Goal: Task Accomplishment & Management: Use online tool/utility

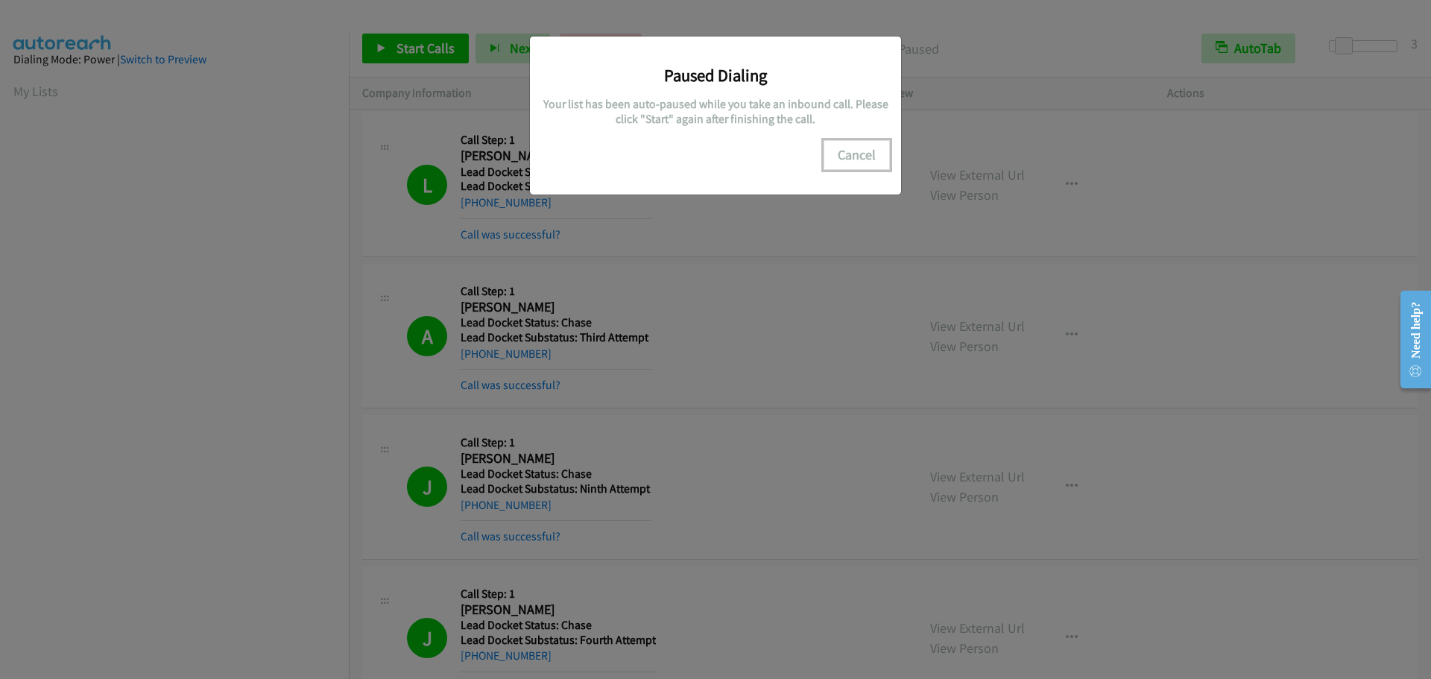
scroll to position [125, 0]
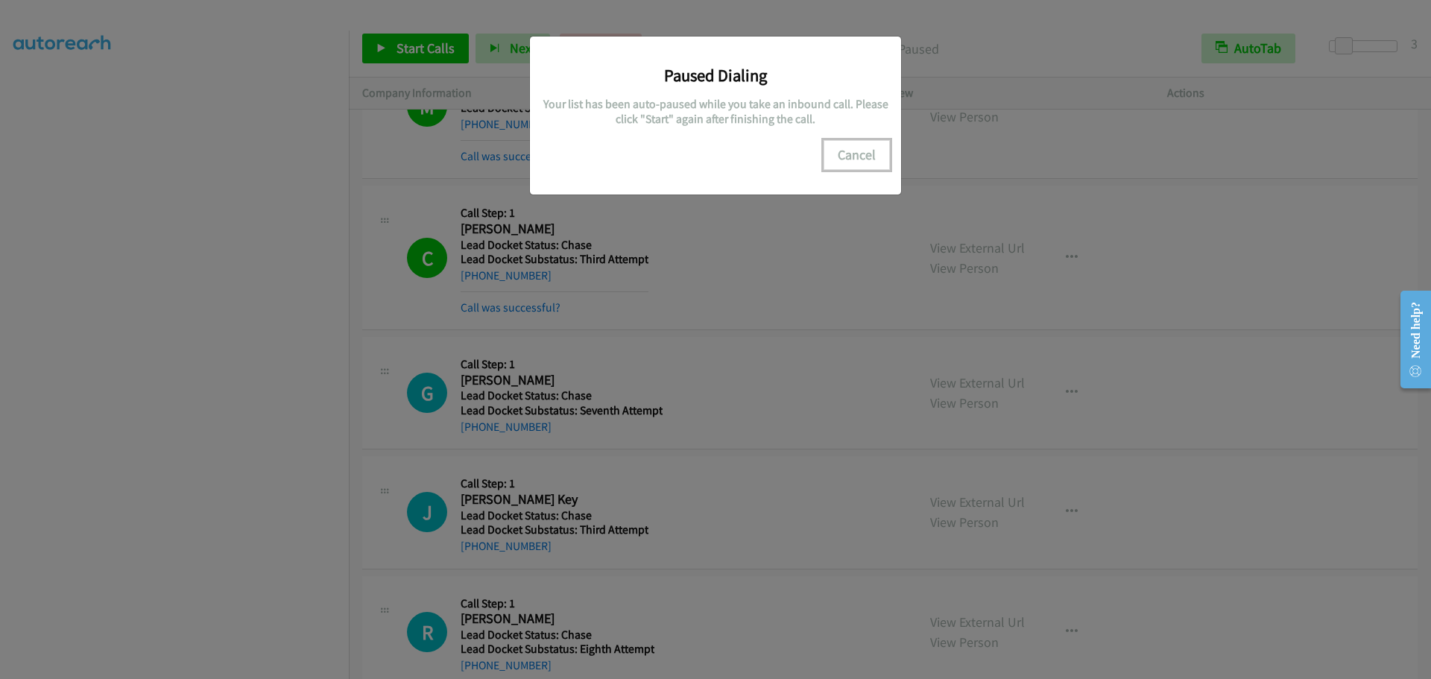
click at [861, 151] on button "Cancel" at bounding box center [856, 155] width 66 height 30
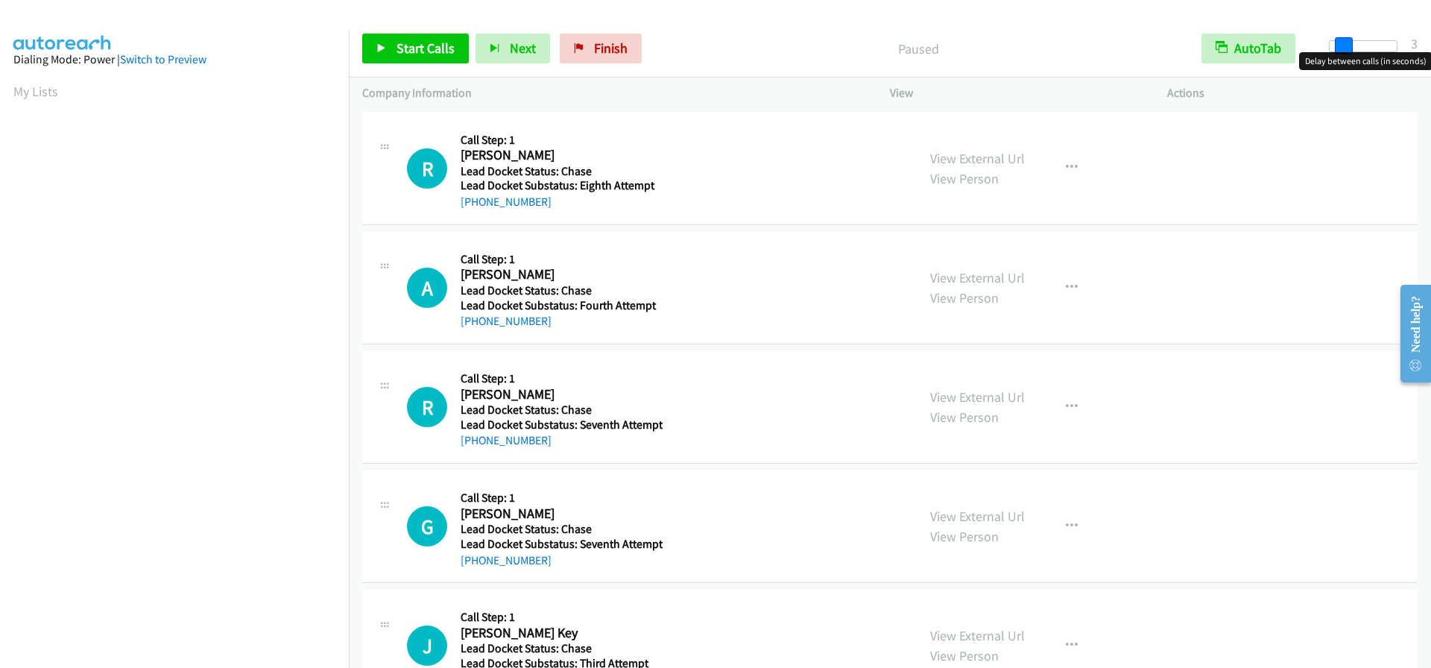
drag, startPoint x: 1327, startPoint y: 48, endPoint x: 1338, endPoint y: 48, distance: 11.2
click at [1338, 48] on span at bounding box center [1343, 46] width 18 height 18
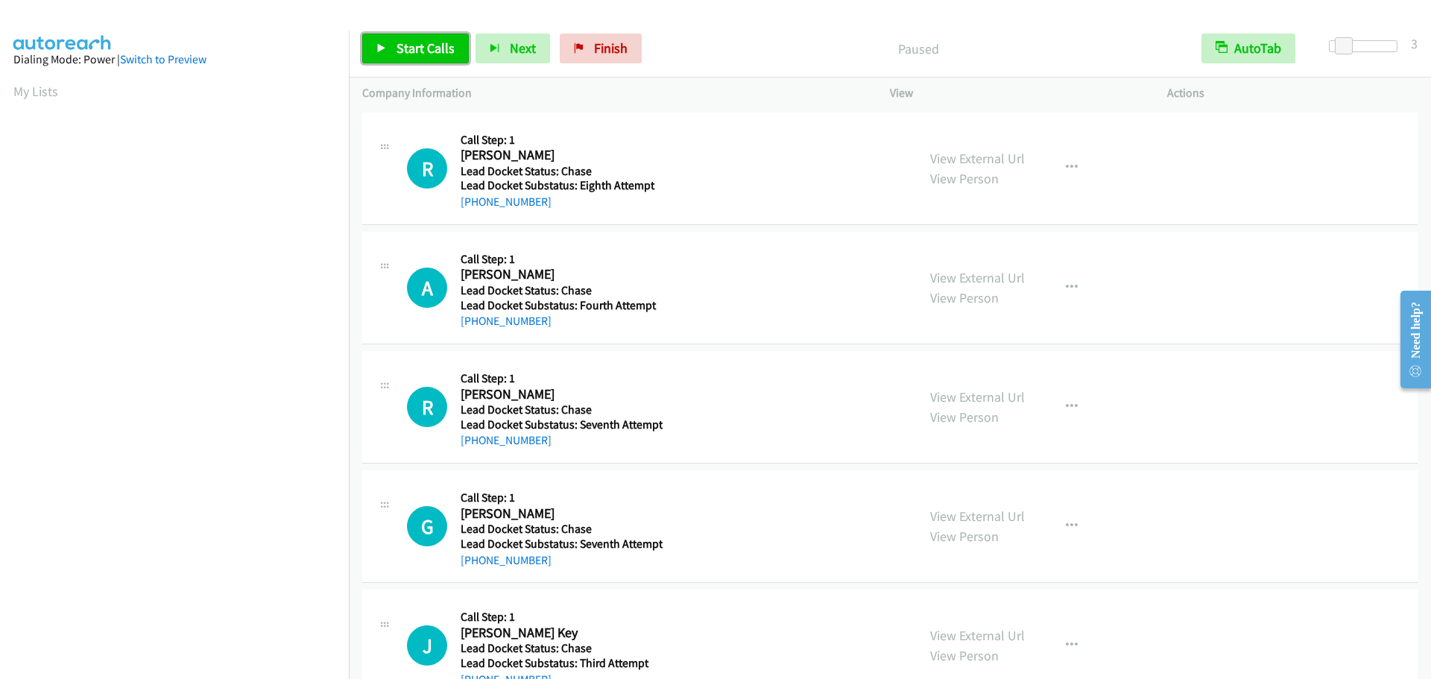
click at [400, 52] on span "Start Calls" at bounding box center [425, 47] width 58 height 17
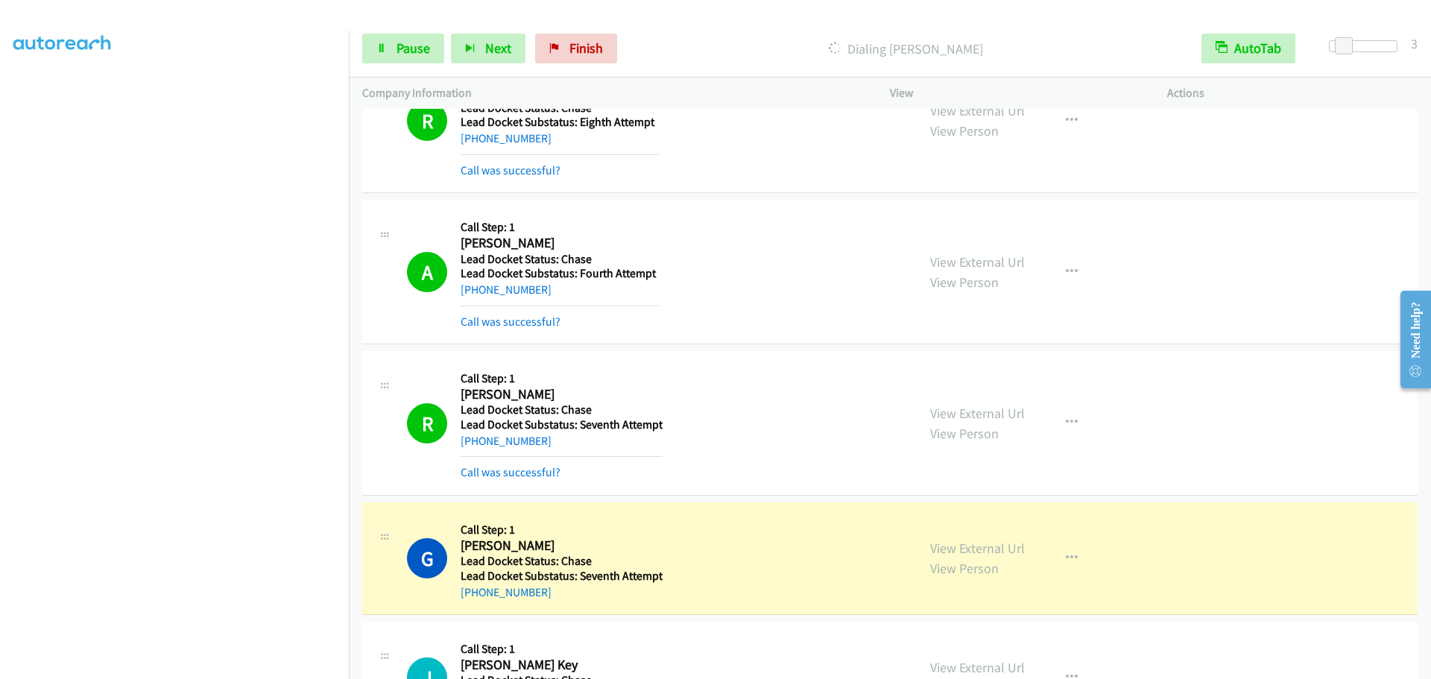
scroll to position [298, 0]
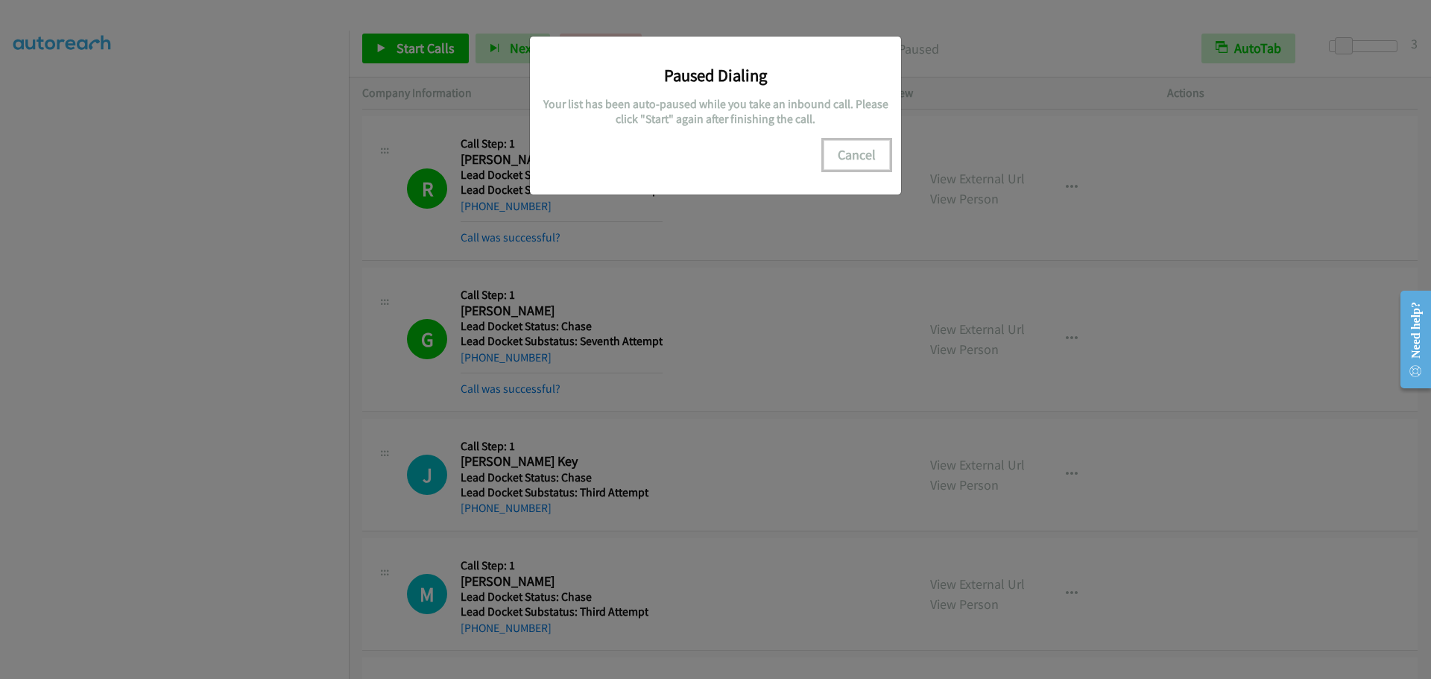
click at [858, 153] on button "Cancel" at bounding box center [856, 155] width 66 height 30
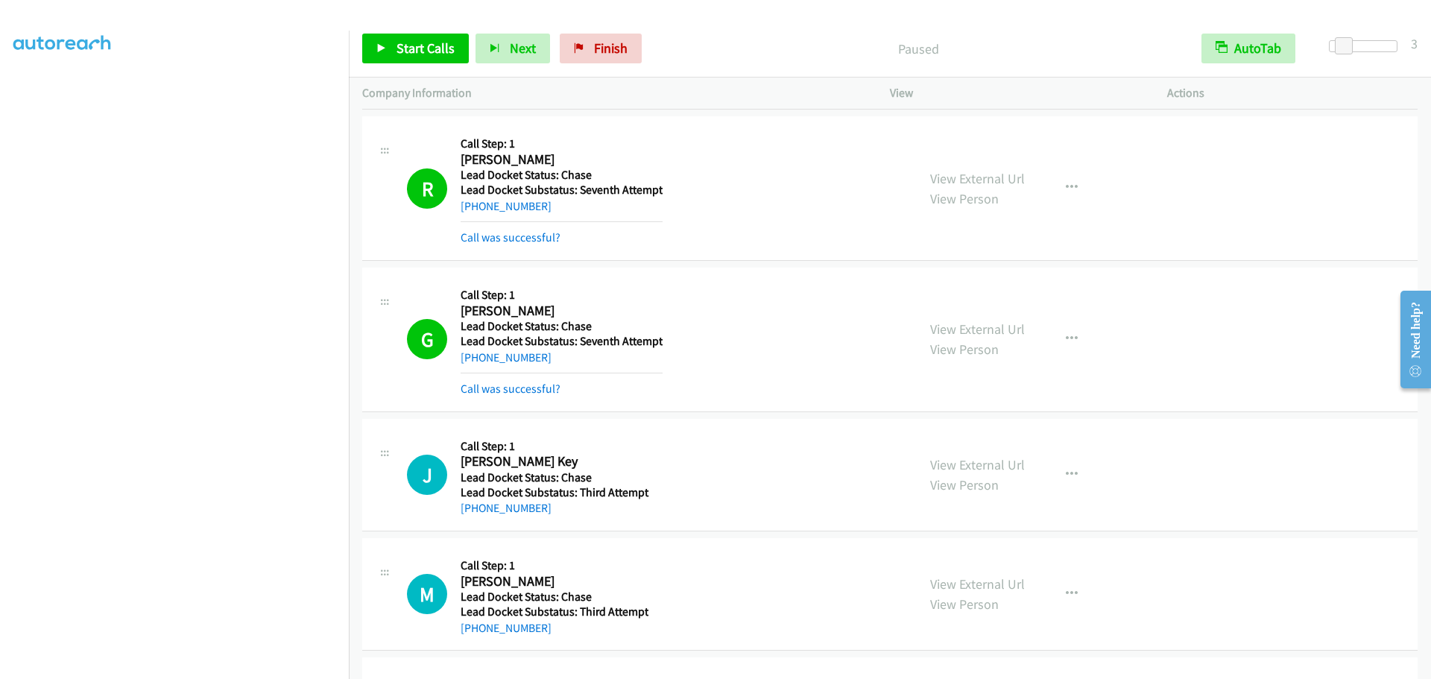
scroll to position [0, 0]
click at [381, 40] on link "Start Calls" at bounding box center [415, 49] width 107 height 30
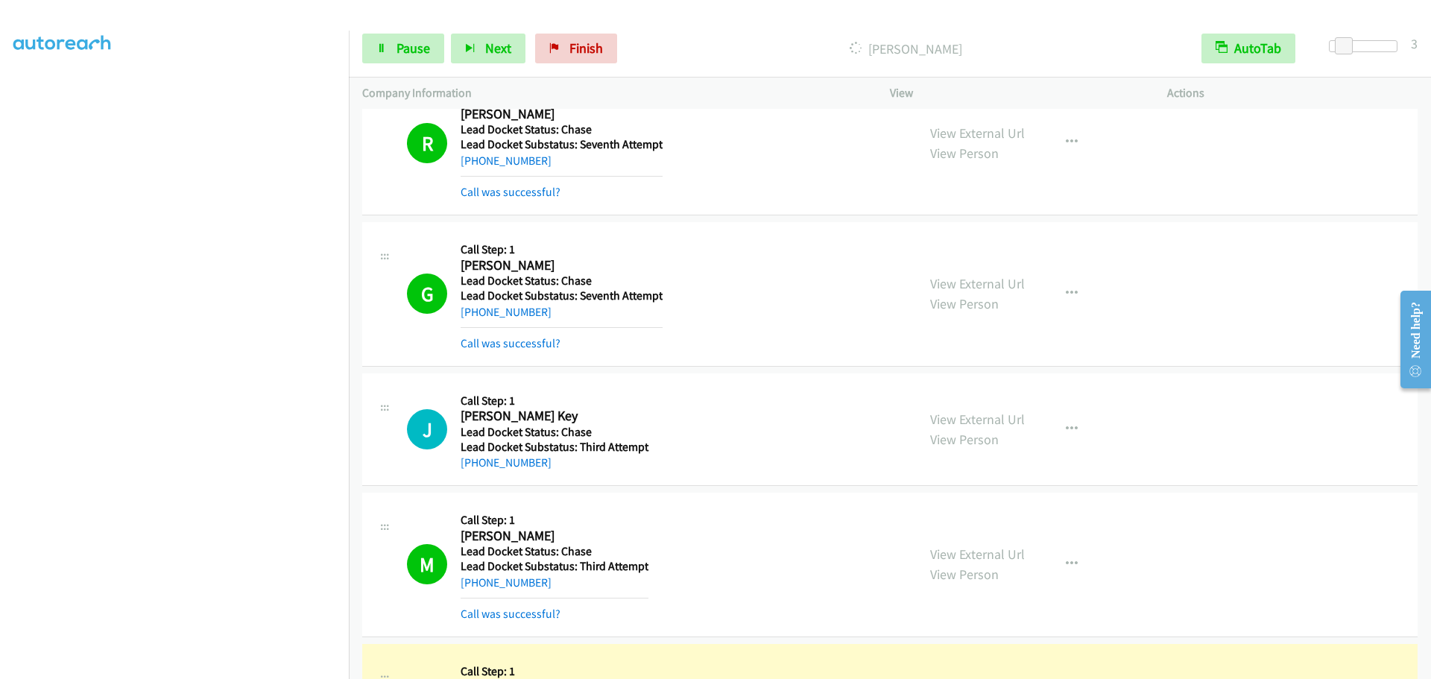
scroll to position [563, 0]
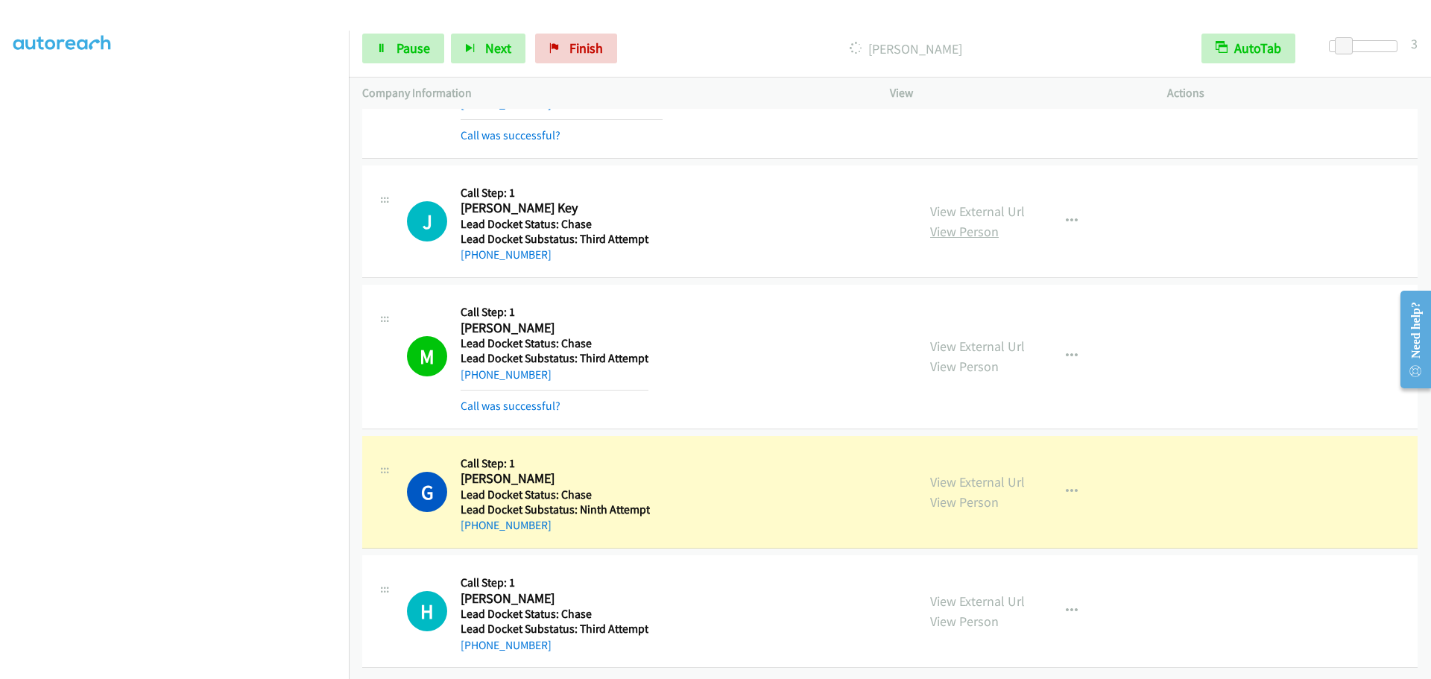
click at [952, 223] on link "View Person" at bounding box center [964, 231] width 69 height 17
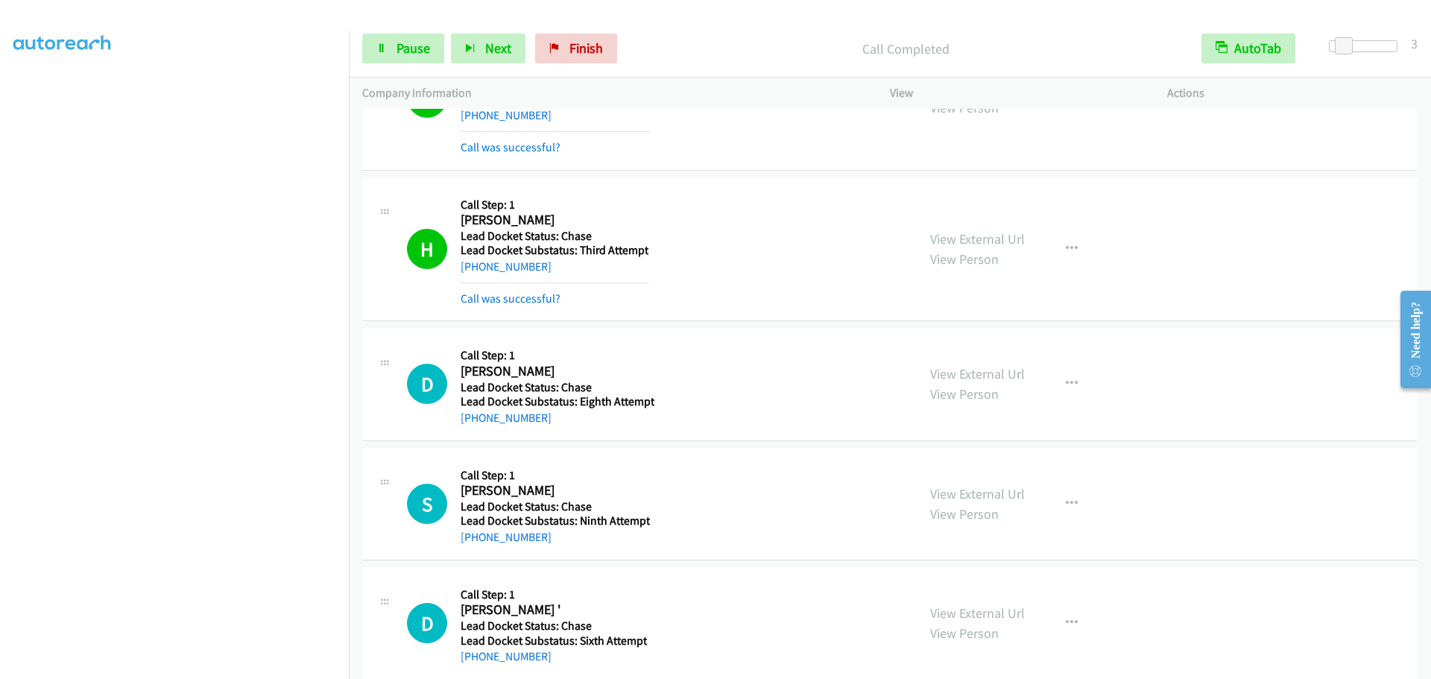
scroll to position [954, 0]
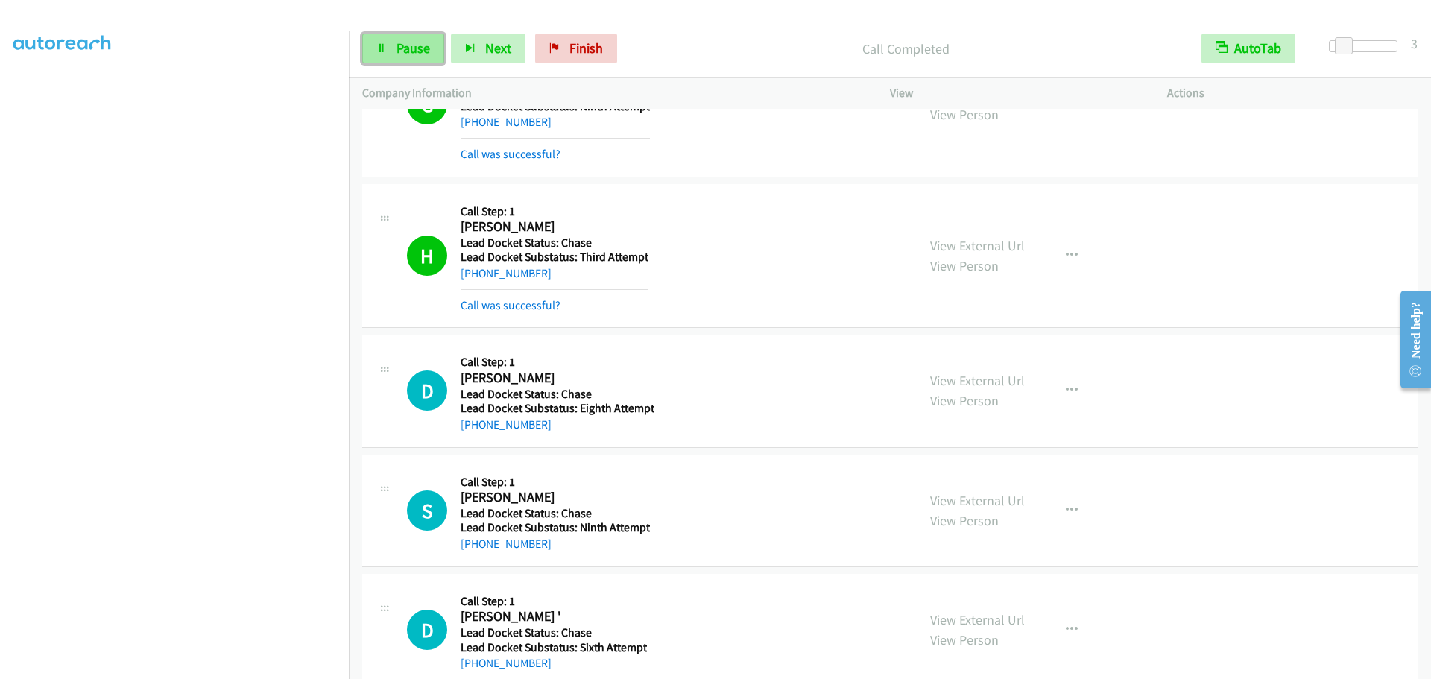
click at [431, 49] on link "Pause" at bounding box center [403, 49] width 82 height 30
click at [431, 49] on span "Start Calls" at bounding box center [425, 47] width 58 height 17
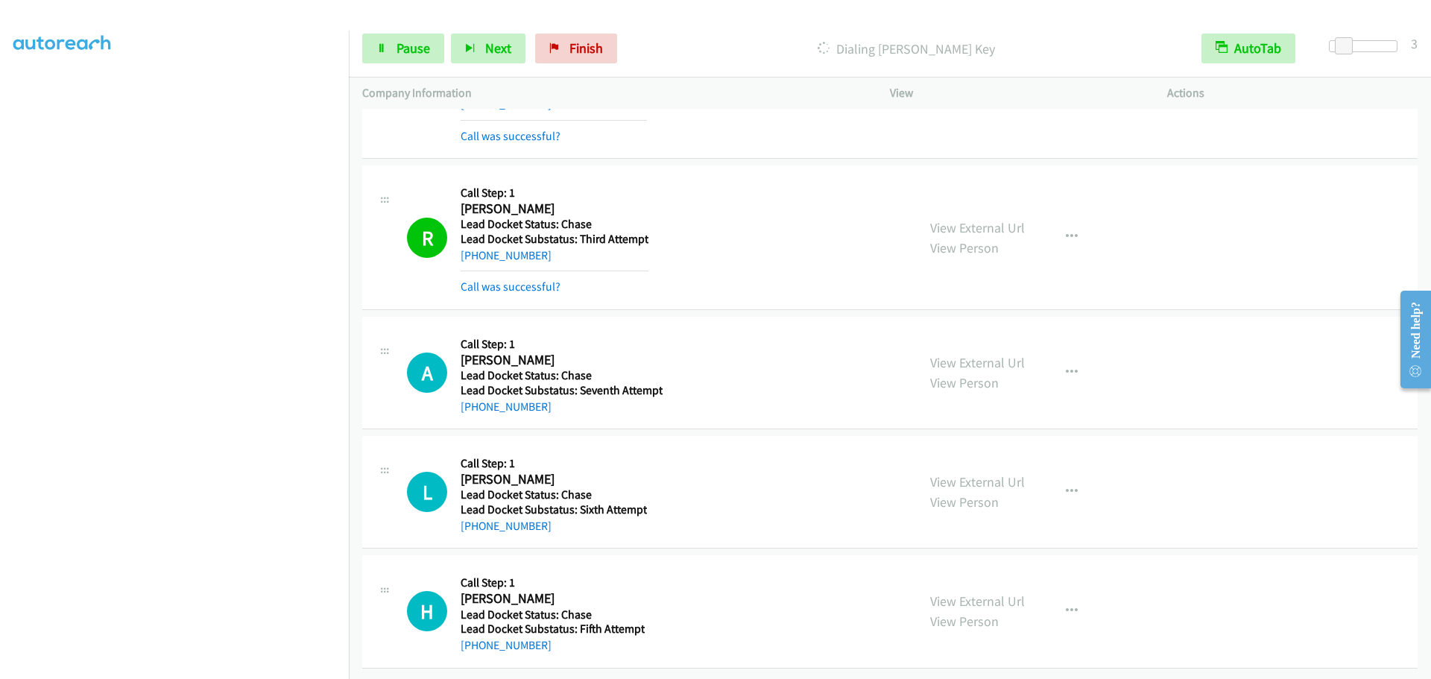
scroll to position [1588, 0]
click at [381, 47] on icon at bounding box center [381, 49] width 10 height 10
click at [419, 60] on link "Start Calls" at bounding box center [415, 49] width 107 height 30
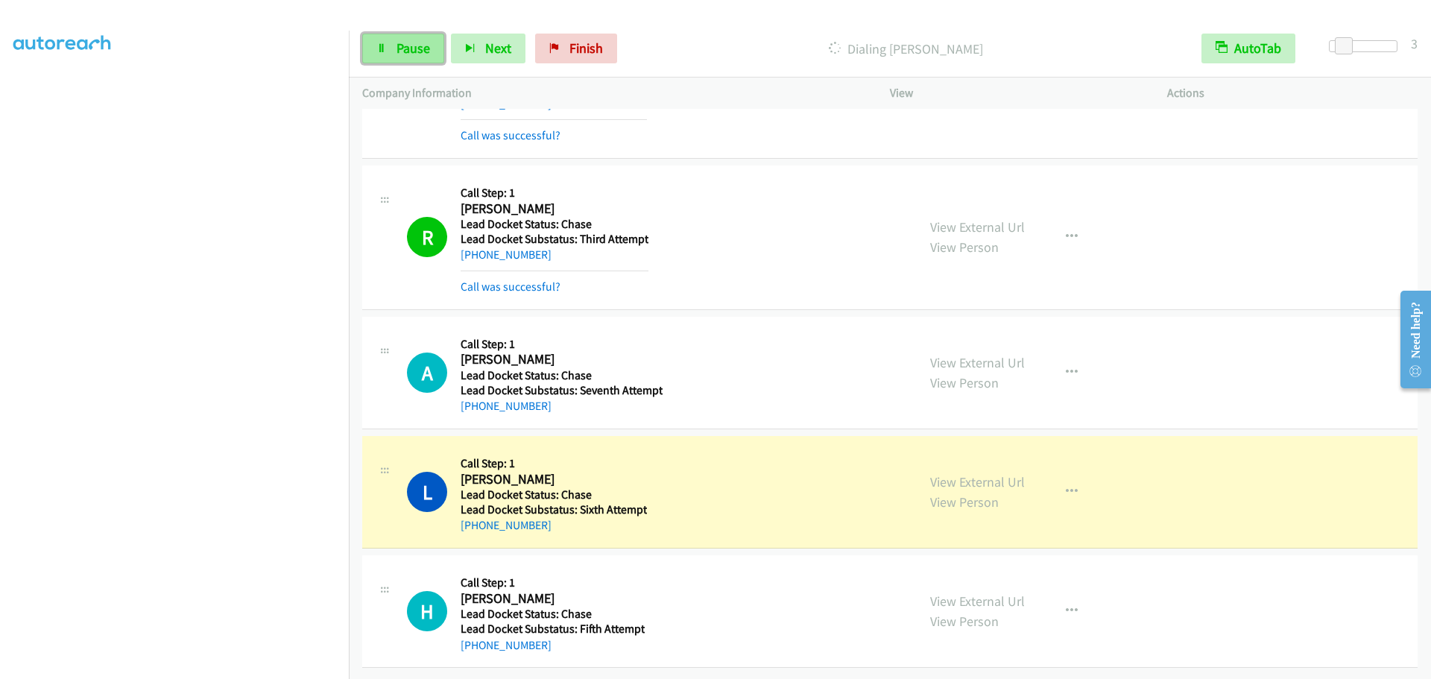
click at [393, 50] on link "Pause" at bounding box center [403, 49] width 82 height 30
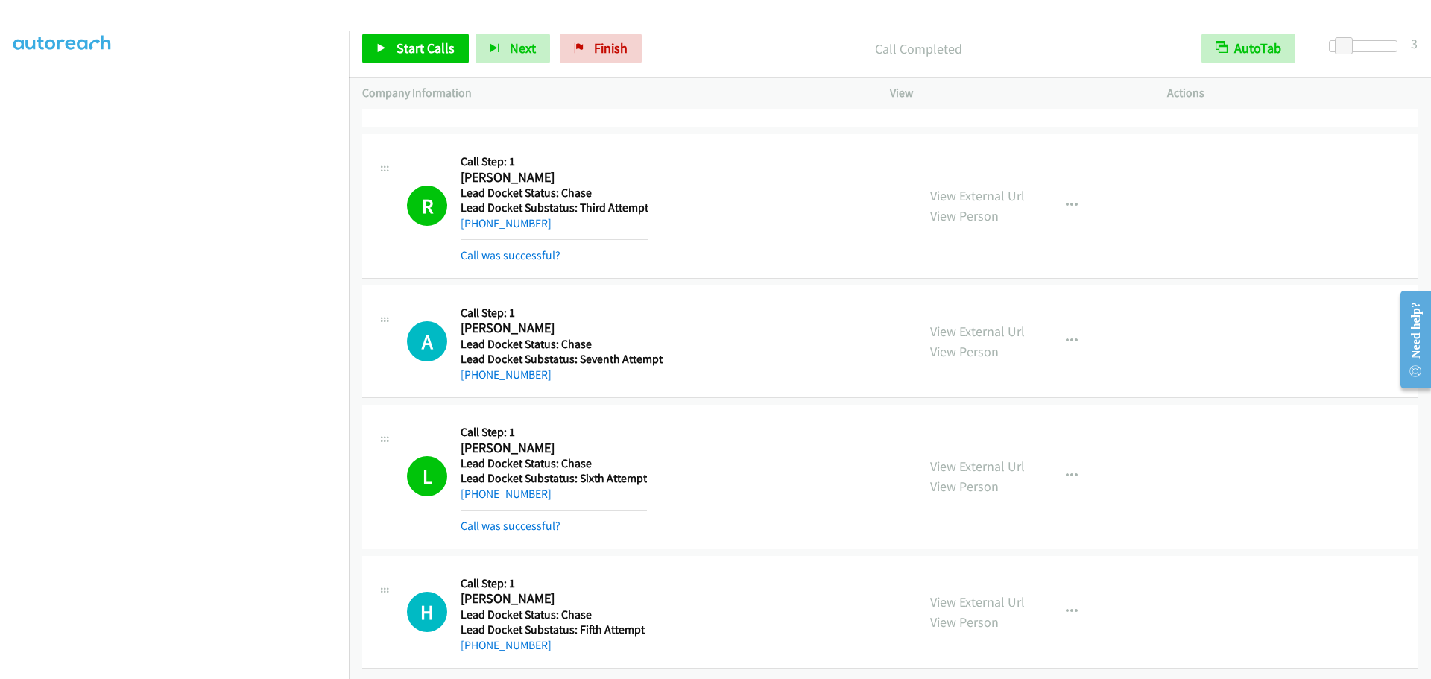
scroll to position [1620, 0]
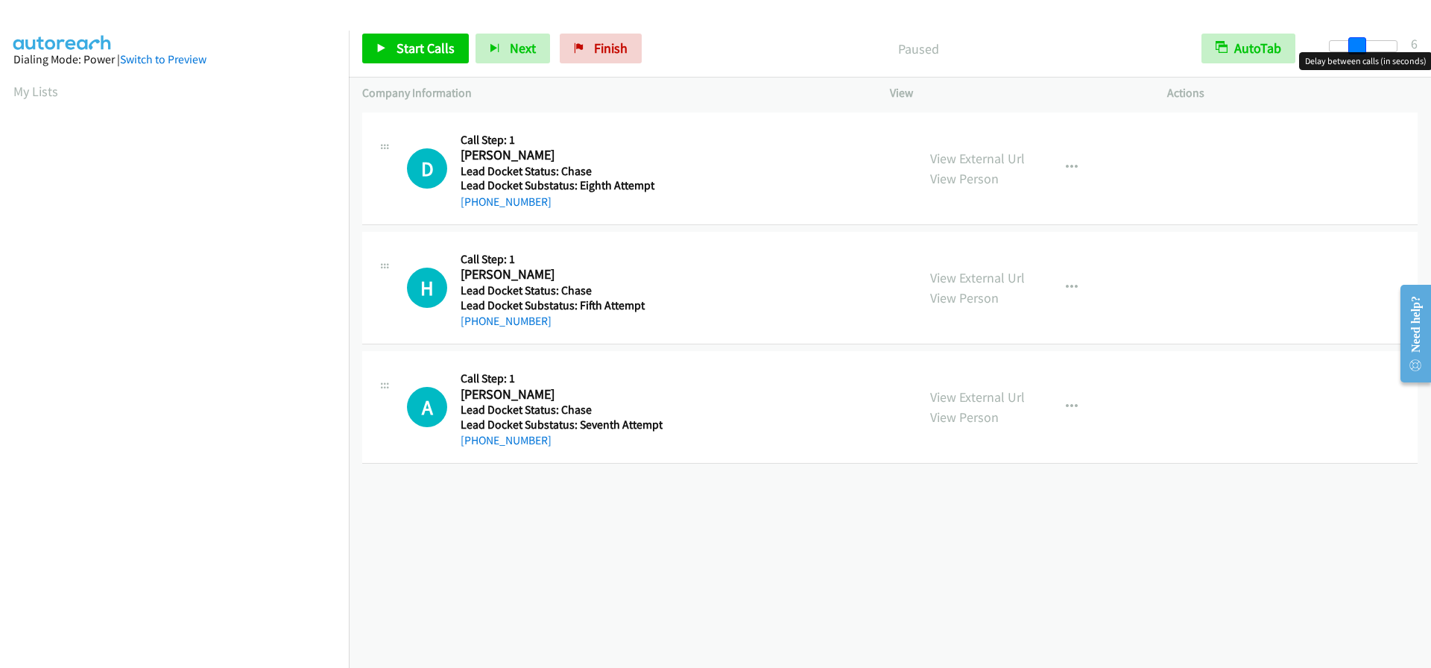
drag, startPoint x: 1331, startPoint y: 45, endPoint x: 1355, endPoint y: 48, distance: 24.8
click at [1355, 48] on span at bounding box center [1357, 46] width 18 height 18
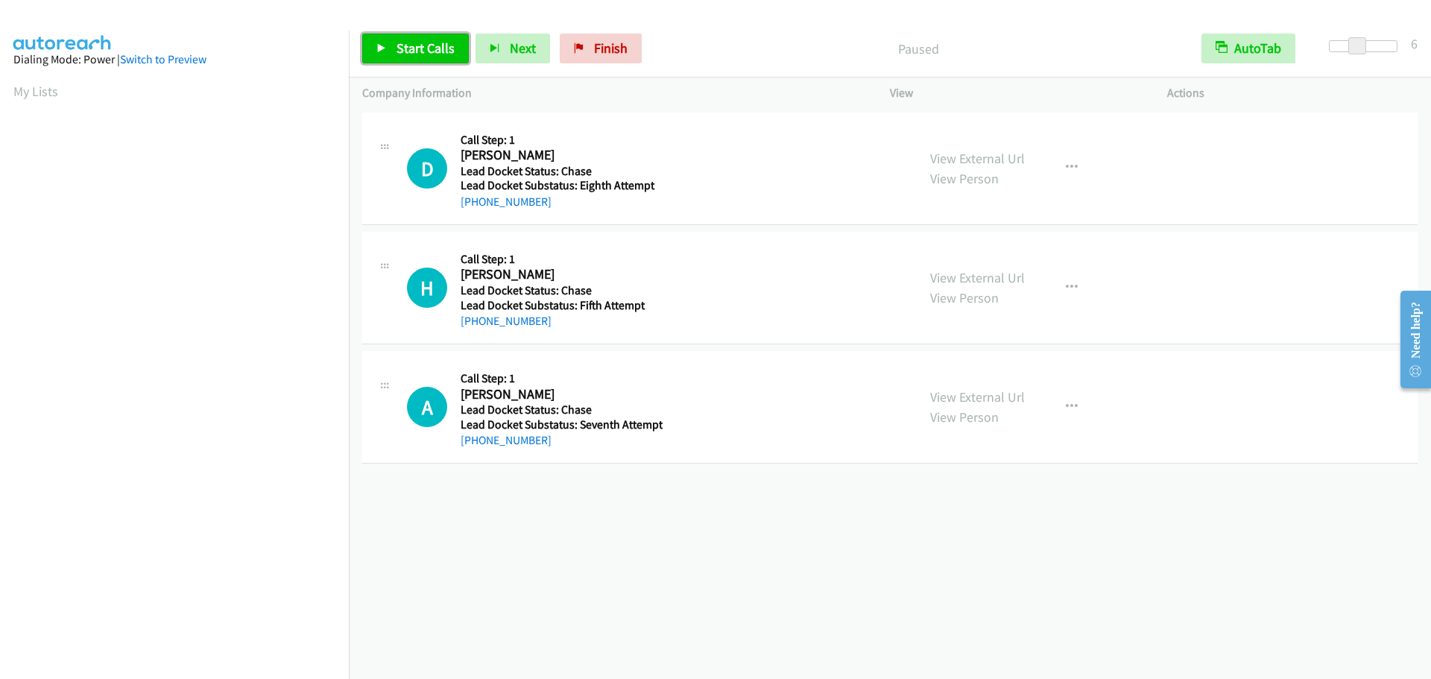
click at [415, 42] on span "Start Calls" at bounding box center [425, 47] width 58 height 17
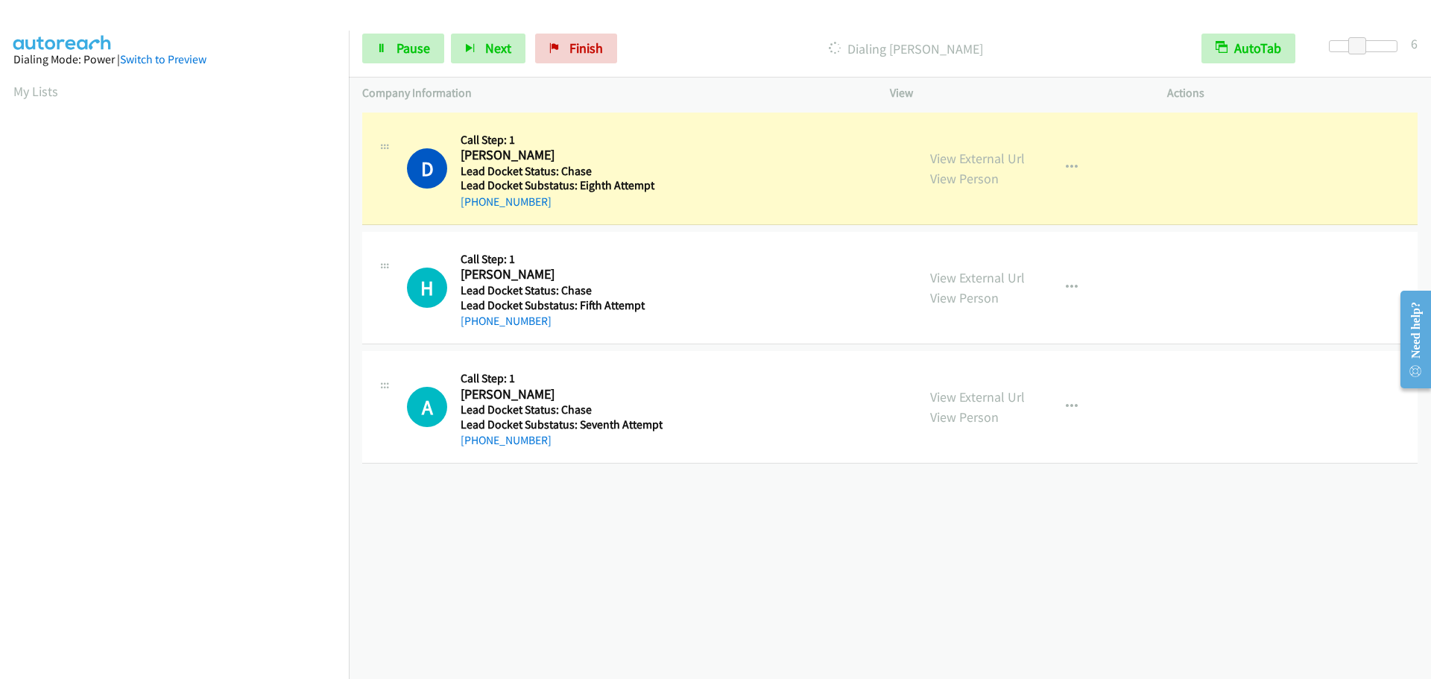
scroll to position [157, 0]
